Goal: Task Accomplishment & Management: Manage account settings

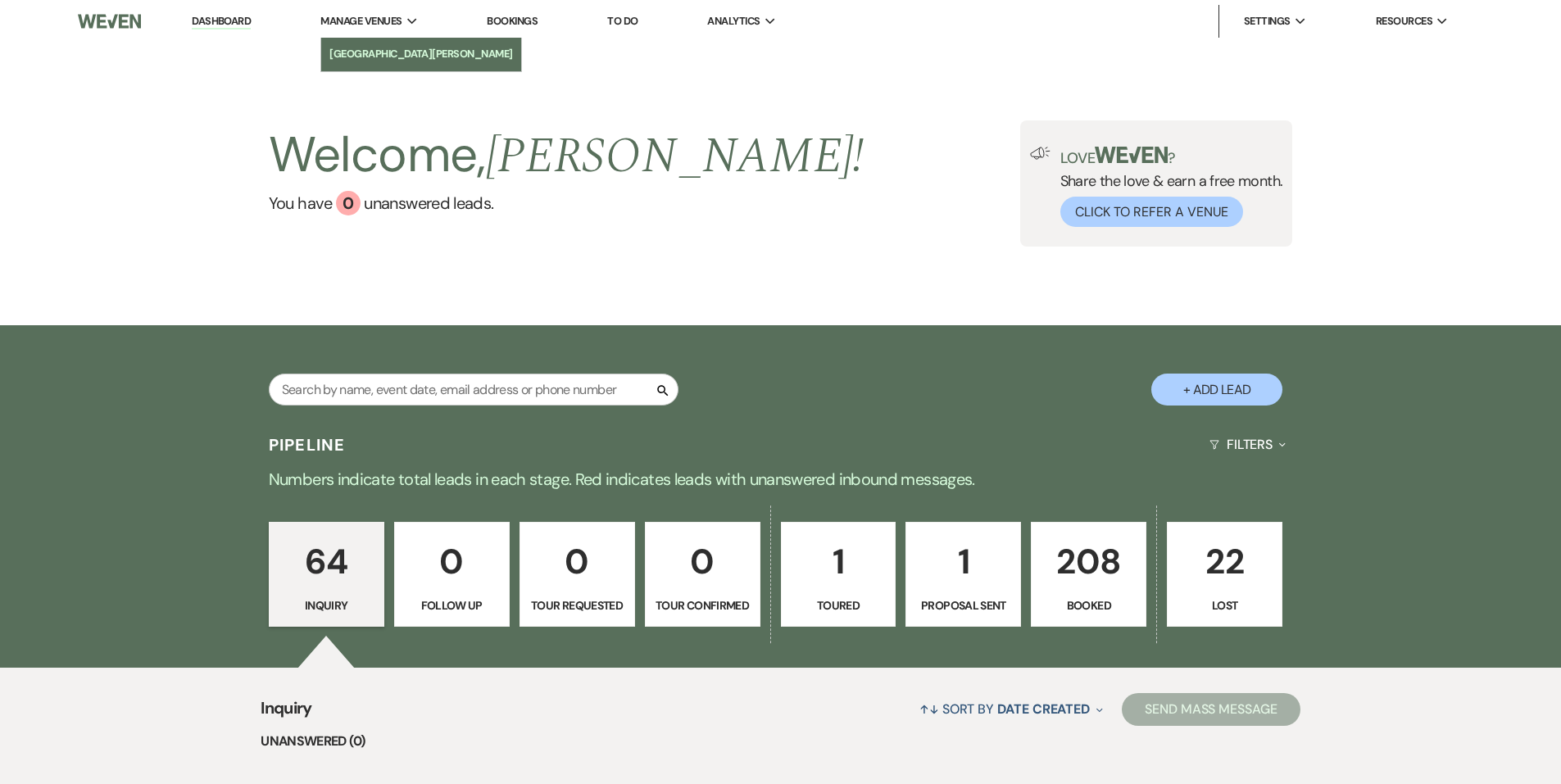
click at [362, 50] on li "[GEOGRAPHIC_DATA][PERSON_NAME]" at bounding box center [421, 54] width 184 height 16
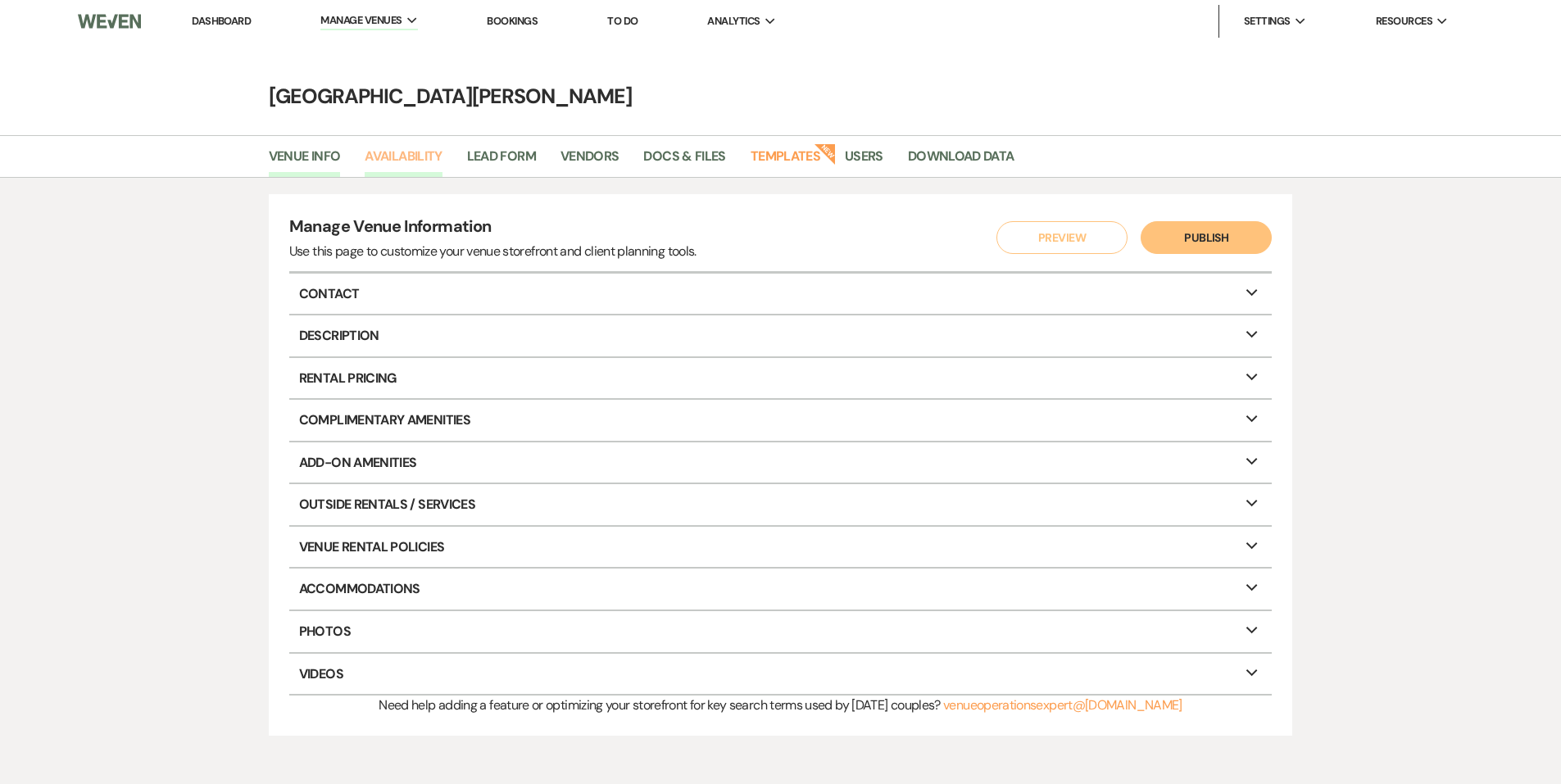
click at [394, 157] on link "Availability" at bounding box center [403, 161] width 77 height 31
select select "3"
select select "2026"
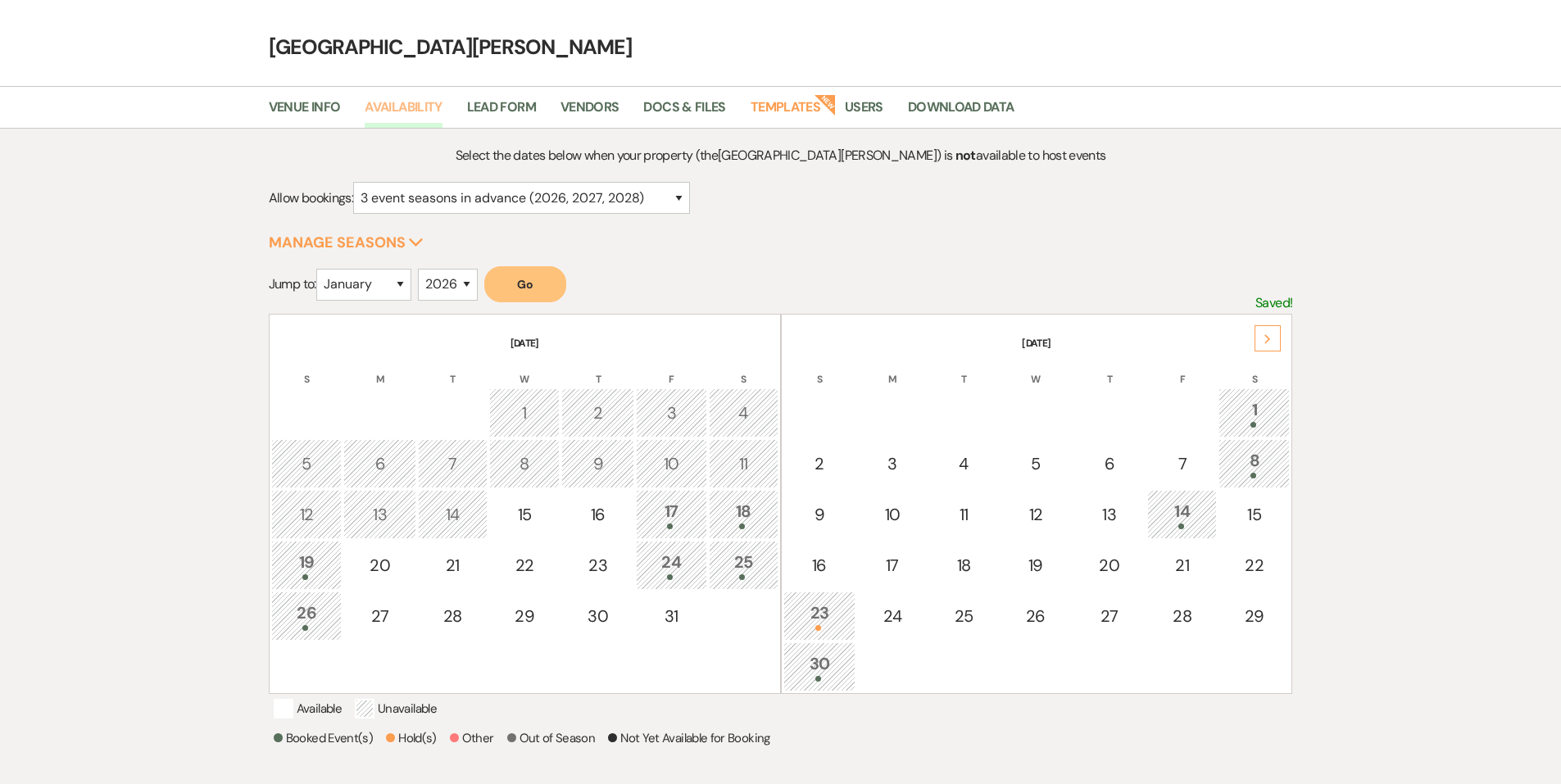
scroll to position [43, 0]
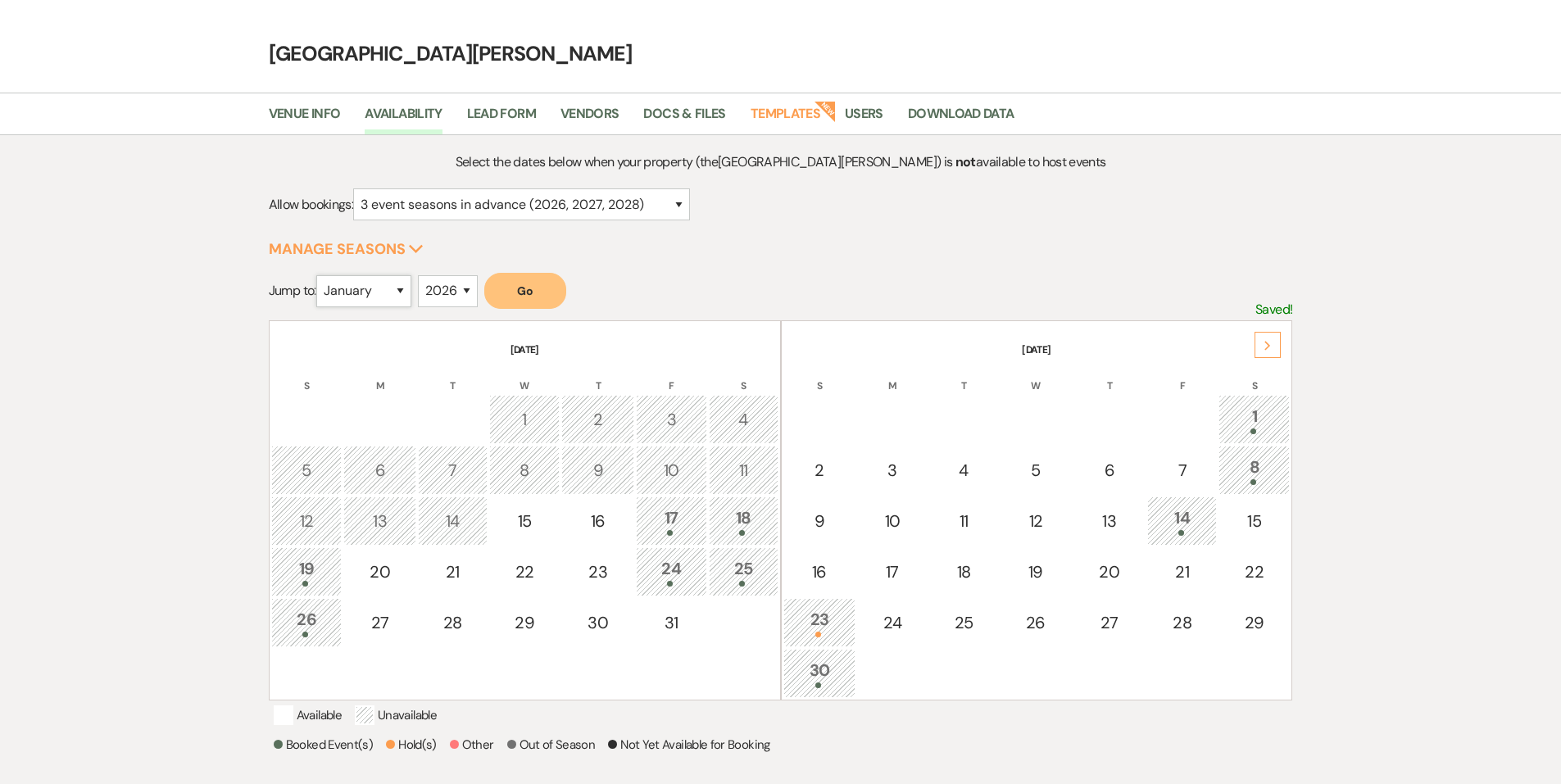
click at [391, 296] on select "January February March April May June July August September October November De…" at bounding box center [363, 290] width 95 height 32
select select "11"
click at [320, 275] on select "January February March April May June July August September October November De…" at bounding box center [363, 290] width 95 height 32
